Goal: Task Accomplishment & Management: Manage account settings

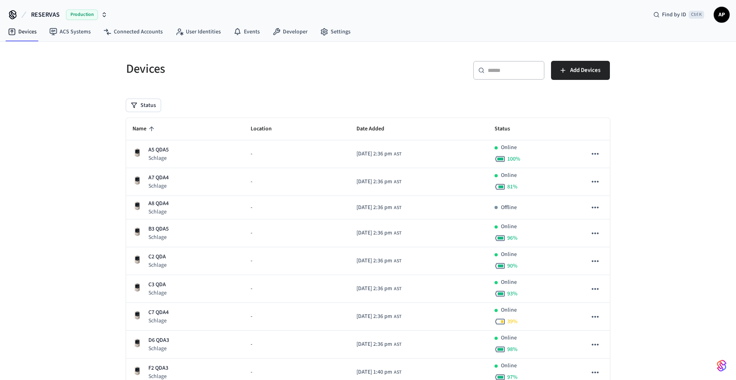
click at [164, 210] on p "Schlage" at bounding box center [158, 212] width 20 height 8
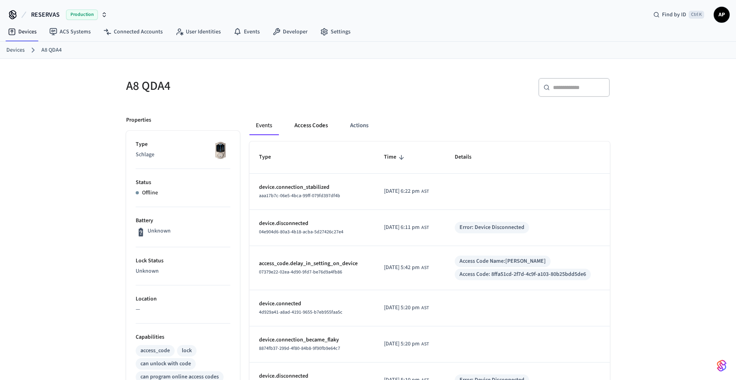
click at [305, 122] on button "Access Codes" at bounding box center [311, 125] width 46 height 19
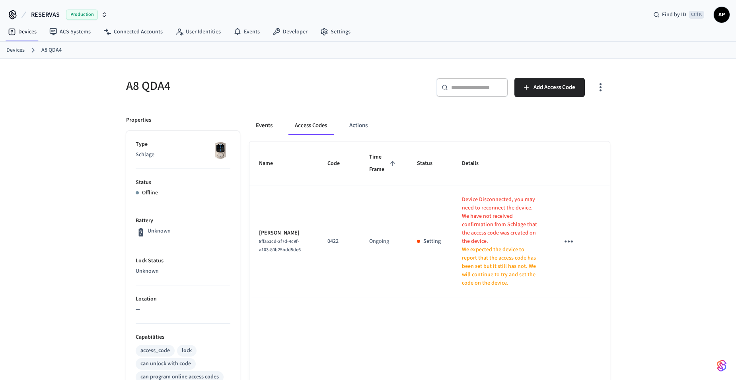
click at [260, 131] on button "Events" at bounding box center [263, 125] width 29 height 19
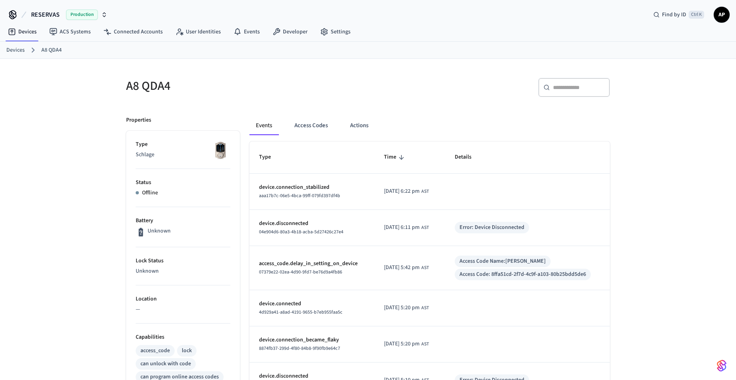
click at [13, 51] on link "Devices" at bounding box center [15, 50] width 18 height 8
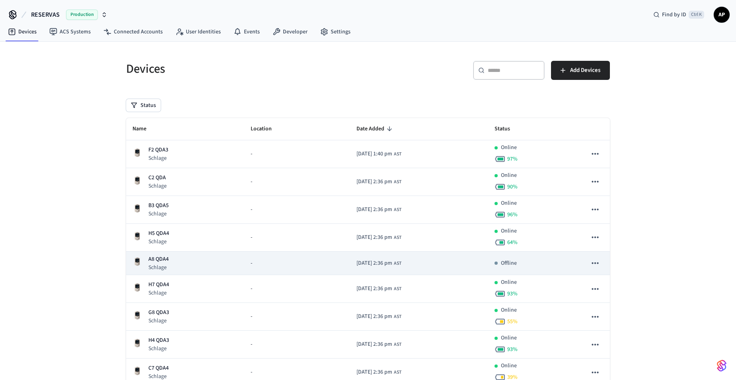
click at [156, 259] on p "A8 QDA4" at bounding box center [158, 259] width 20 height 8
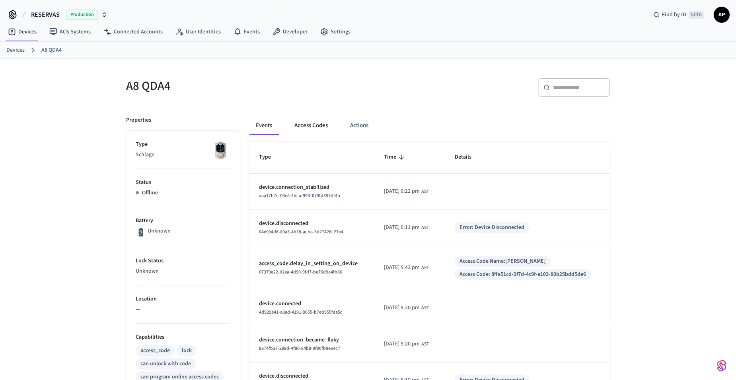
click at [314, 129] on button "Access Codes" at bounding box center [311, 125] width 46 height 19
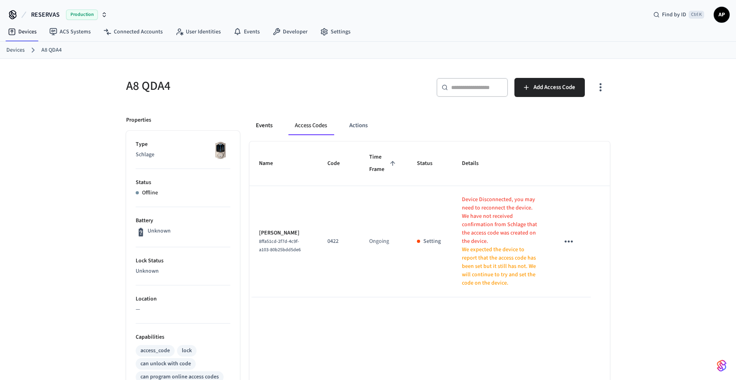
click at [263, 129] on button "Events" at bounding box center [263, 125] width 29 height 19
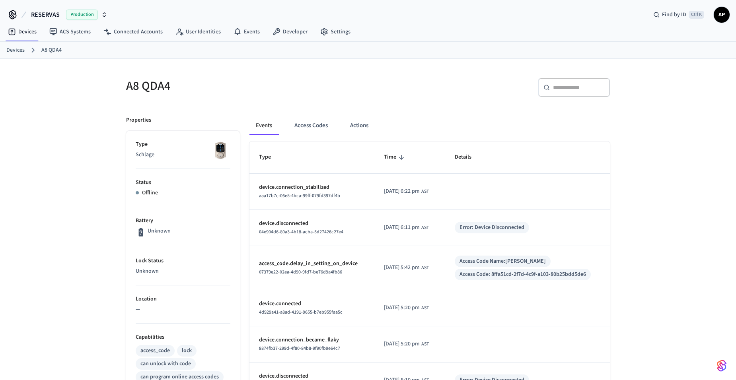
click at [19, 48] on link "Devices" at bounding box center [15, 50] width 18 height 8
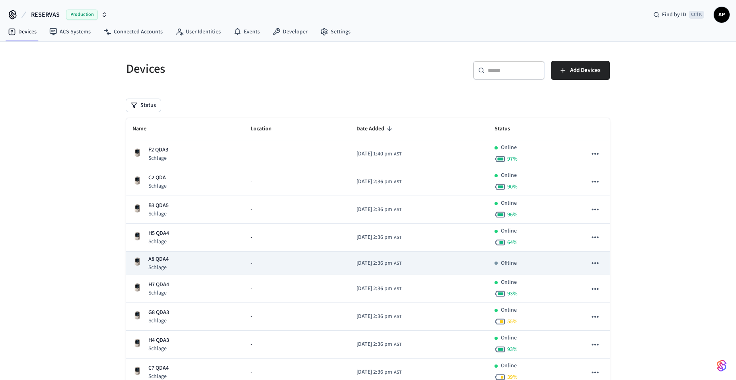
click at [160, 267] on p "Schlage" at bounding box center [158, 268] width 20 height 8
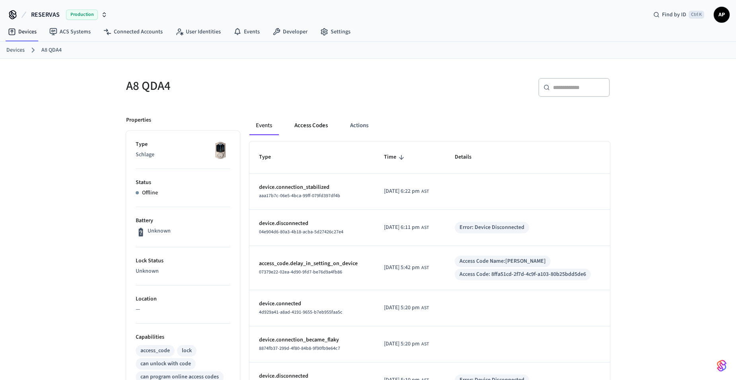
click at [304, 125] on button "Access Codes" at bounding box center [311, 125] width 46 height 19
click at [22, 48] on link "Devices" at bounding box center [15, 50] width 18 height 8
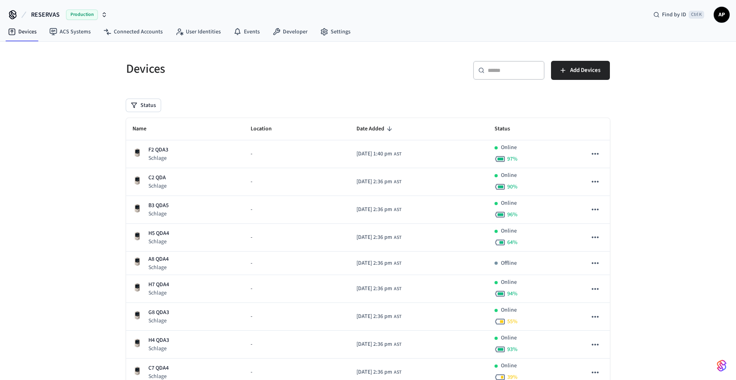
click at [722, 16] on span "AP" at bounding box center [722, 15] width 14 height 14
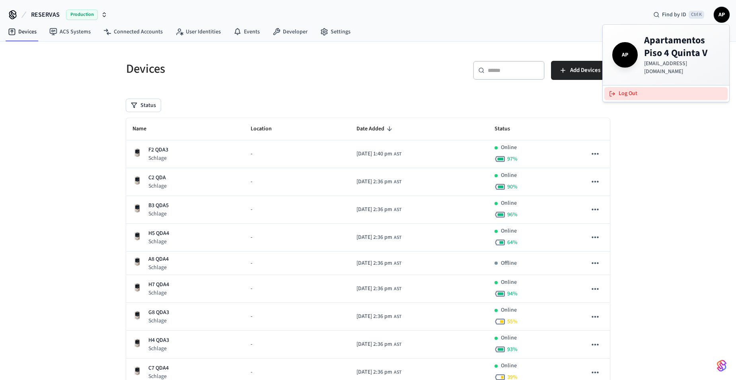
click at [643, 87] on button "Log Out" at bounding box center [665, 93] width 123 height 13
